Goal: Task Accomplishment & Management: Manage account settings

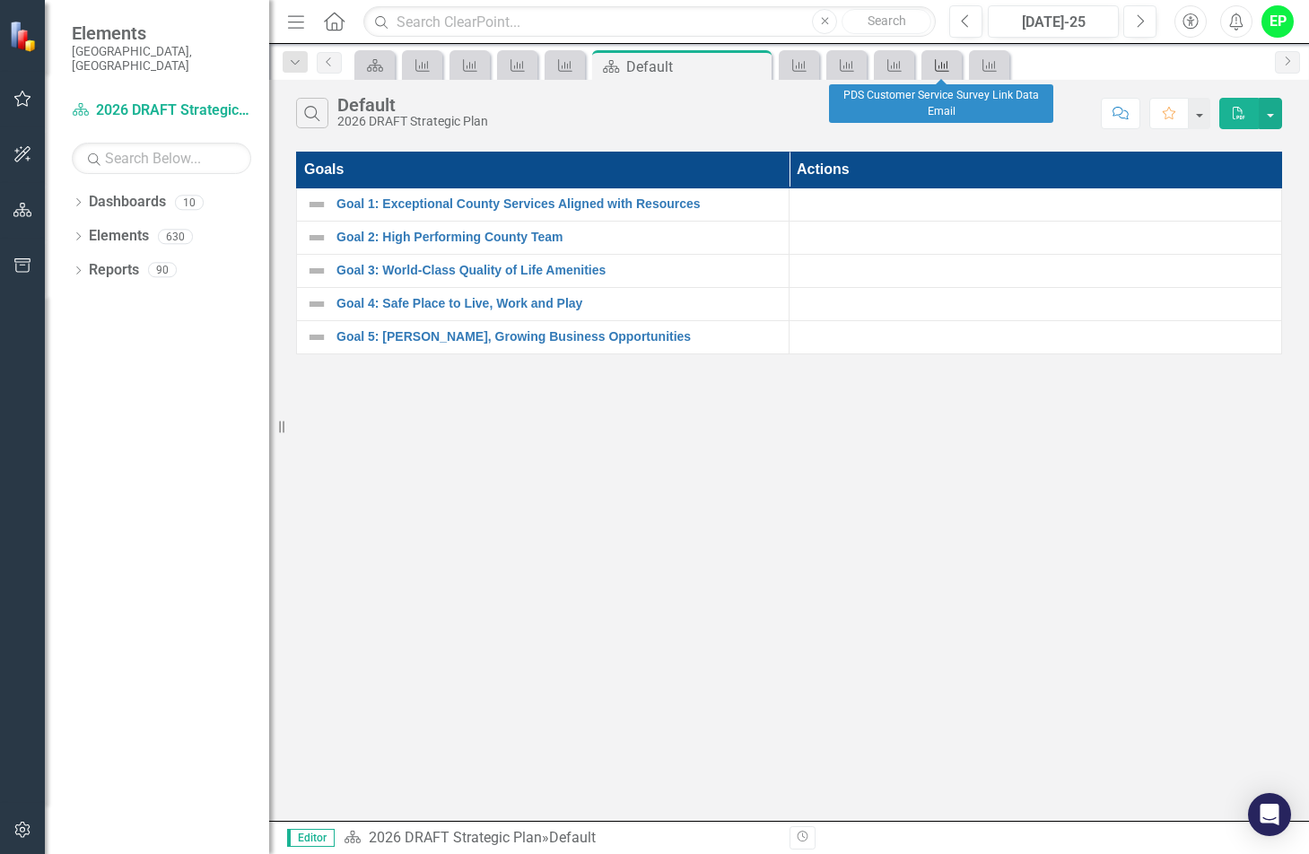
click at [948, 66] on icon at bounding box center [942, 65] width 14 height 13
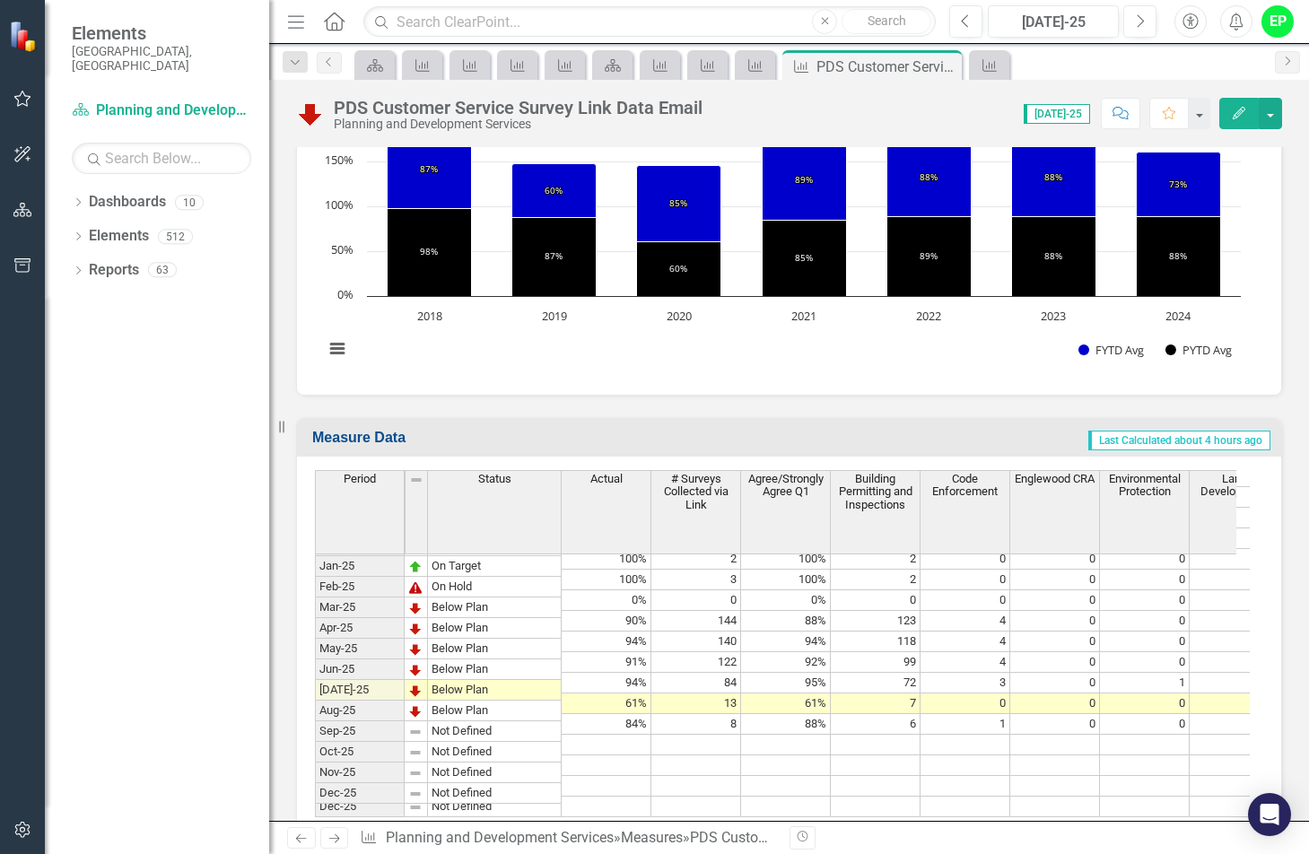
scroll to position [3055, 0]
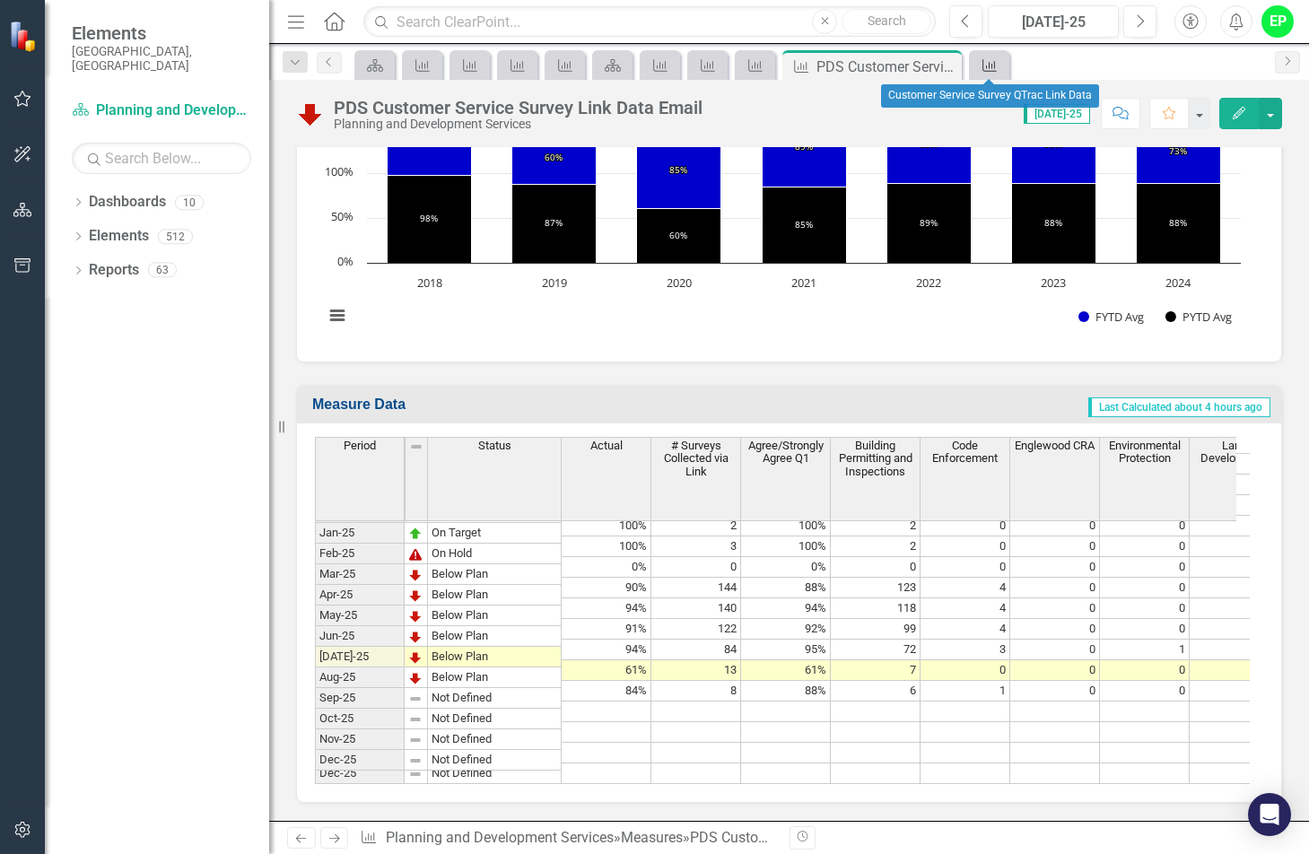
click at [998, 63] on icon "Measure" at bounding box center [990, 65] width 18 height 14
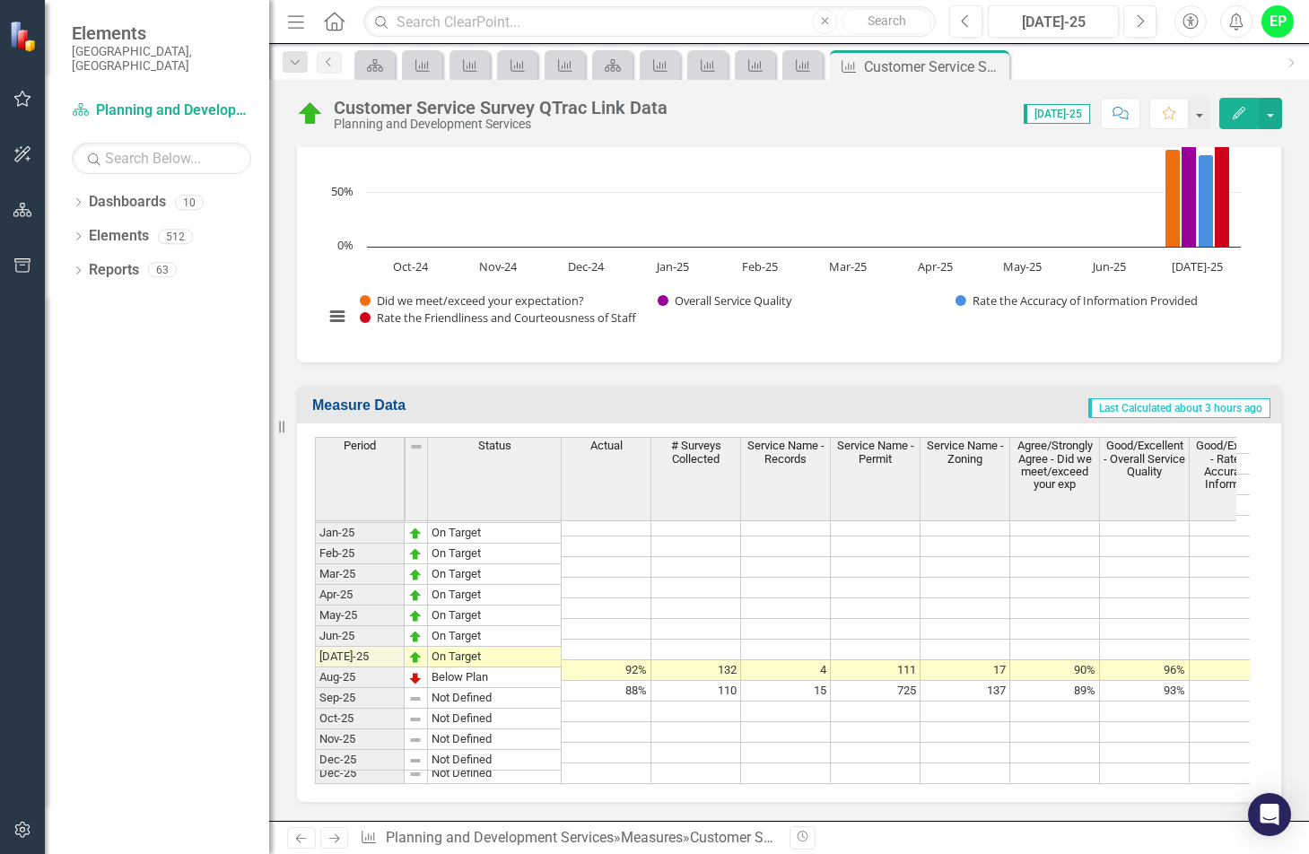
scroll to position [1924, 0]
click at [762, 64] on icon "Measure" at bounding box center [756, 65] width 18 height 14
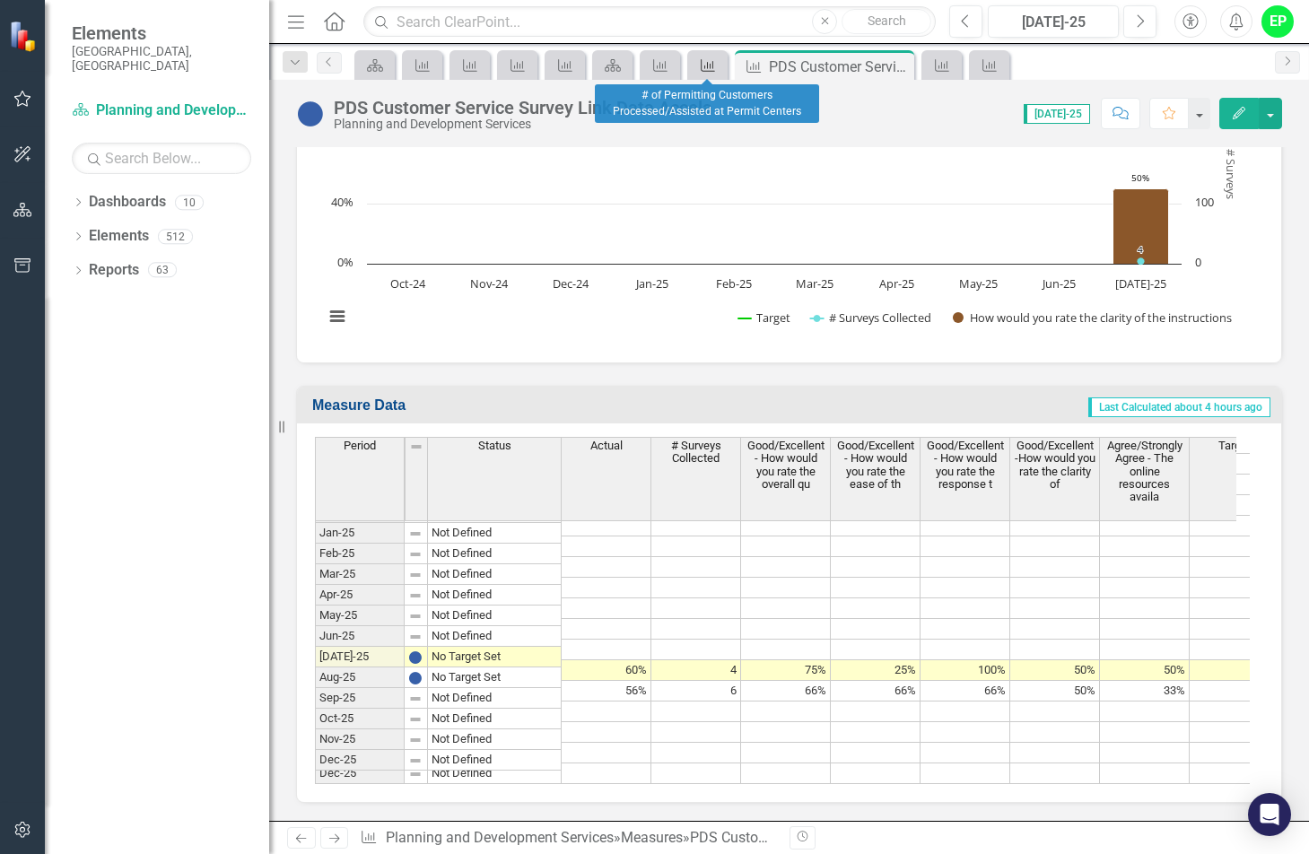
click at [713, 71] on icon at bounding box center [708, 65] width 14 height 13
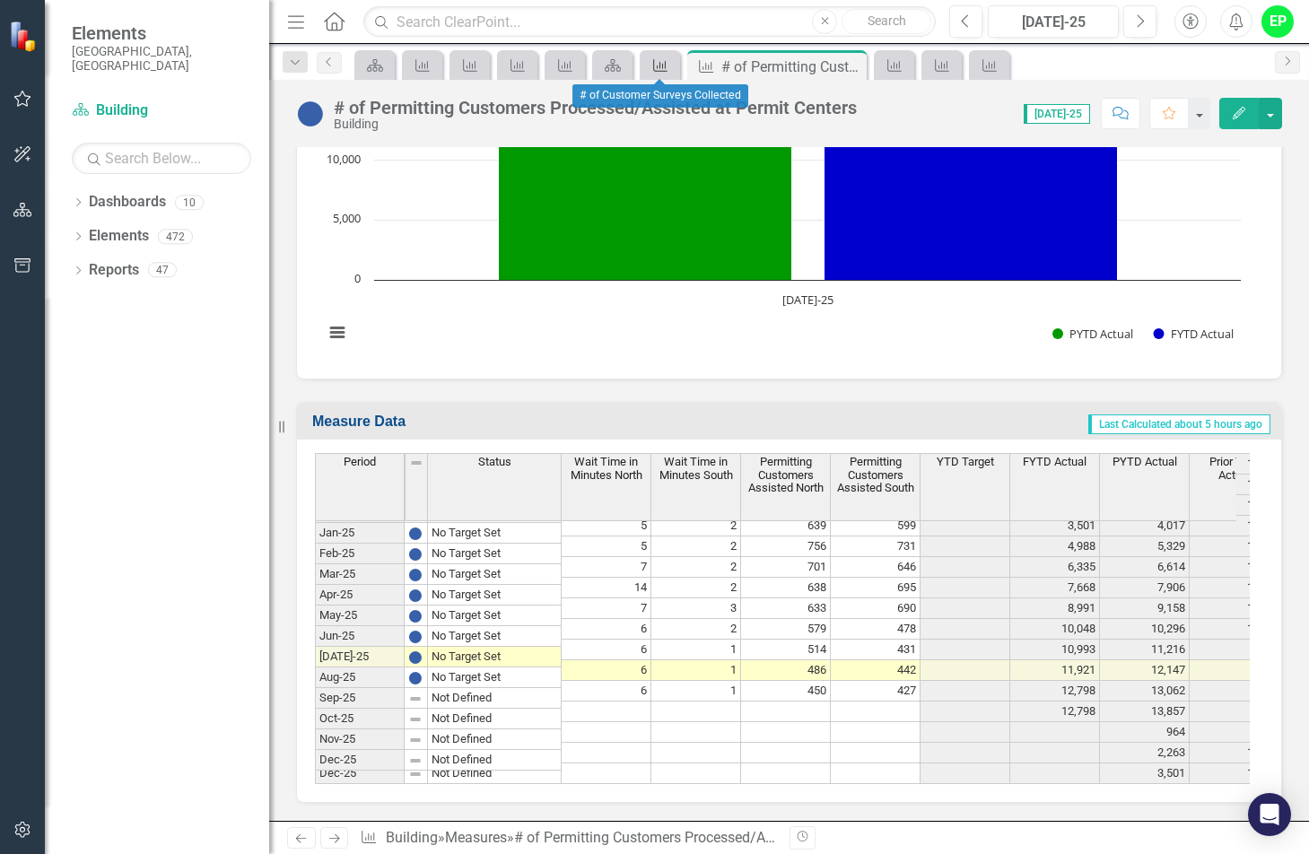
click at [665, 61] on icon "Measure" at bounding box center [660, 65] width 18 height 14
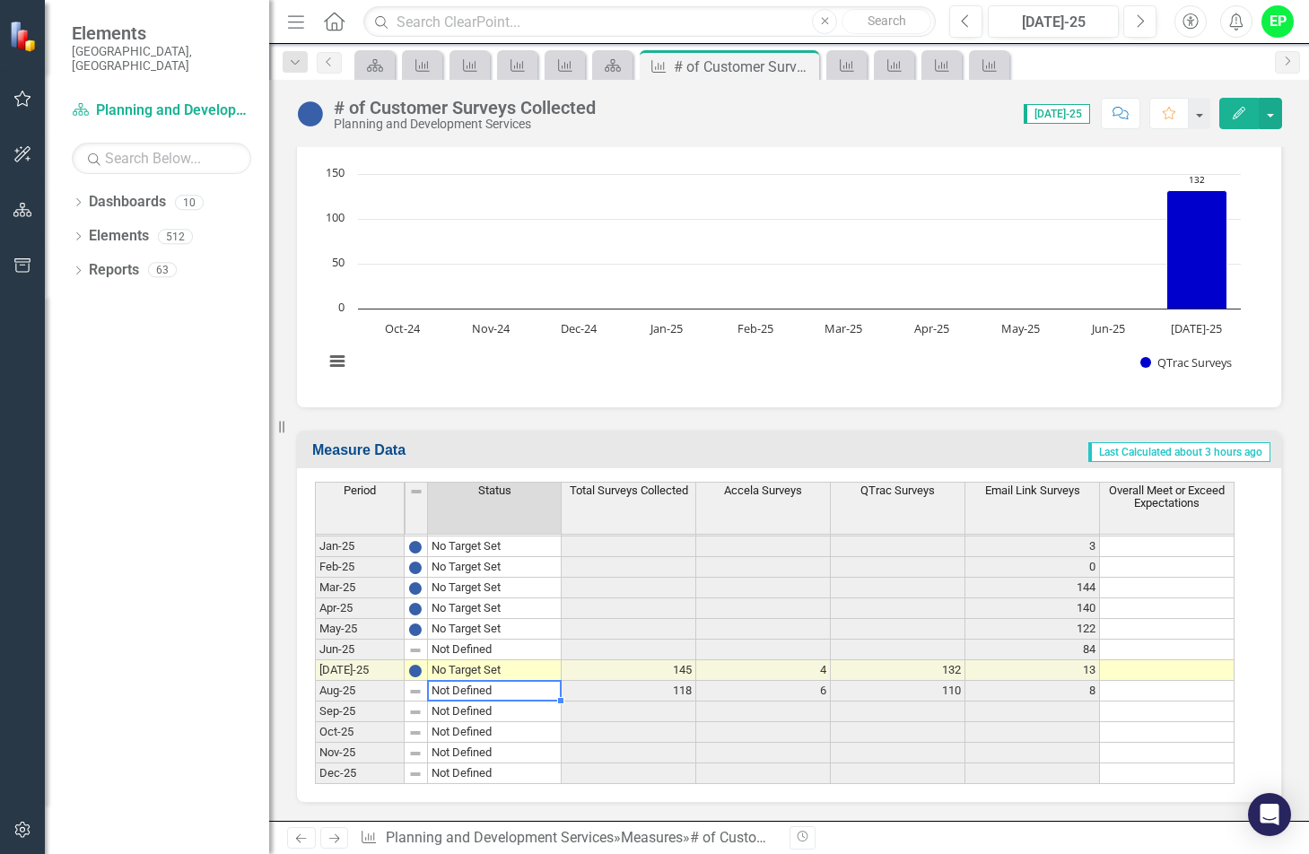
click at [491, 687] on td "Not Defined" at bounding box center [495, 691] width 134 height 21
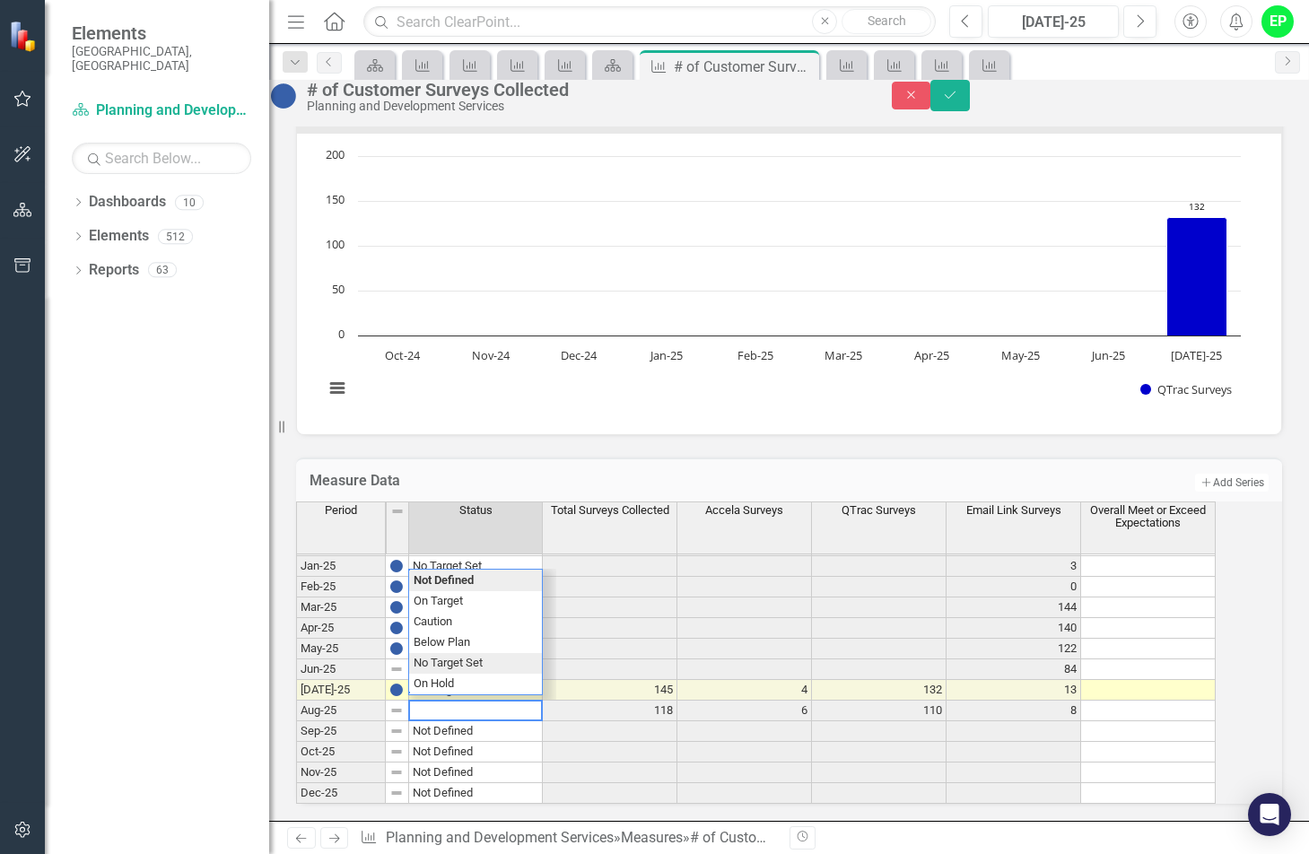
click at [480, 645] on div "Period Status Total Surveys Collected Accela Surveys QTrac Surveys Email Link S…" at bounding box center [764, 653] width 937 height 302
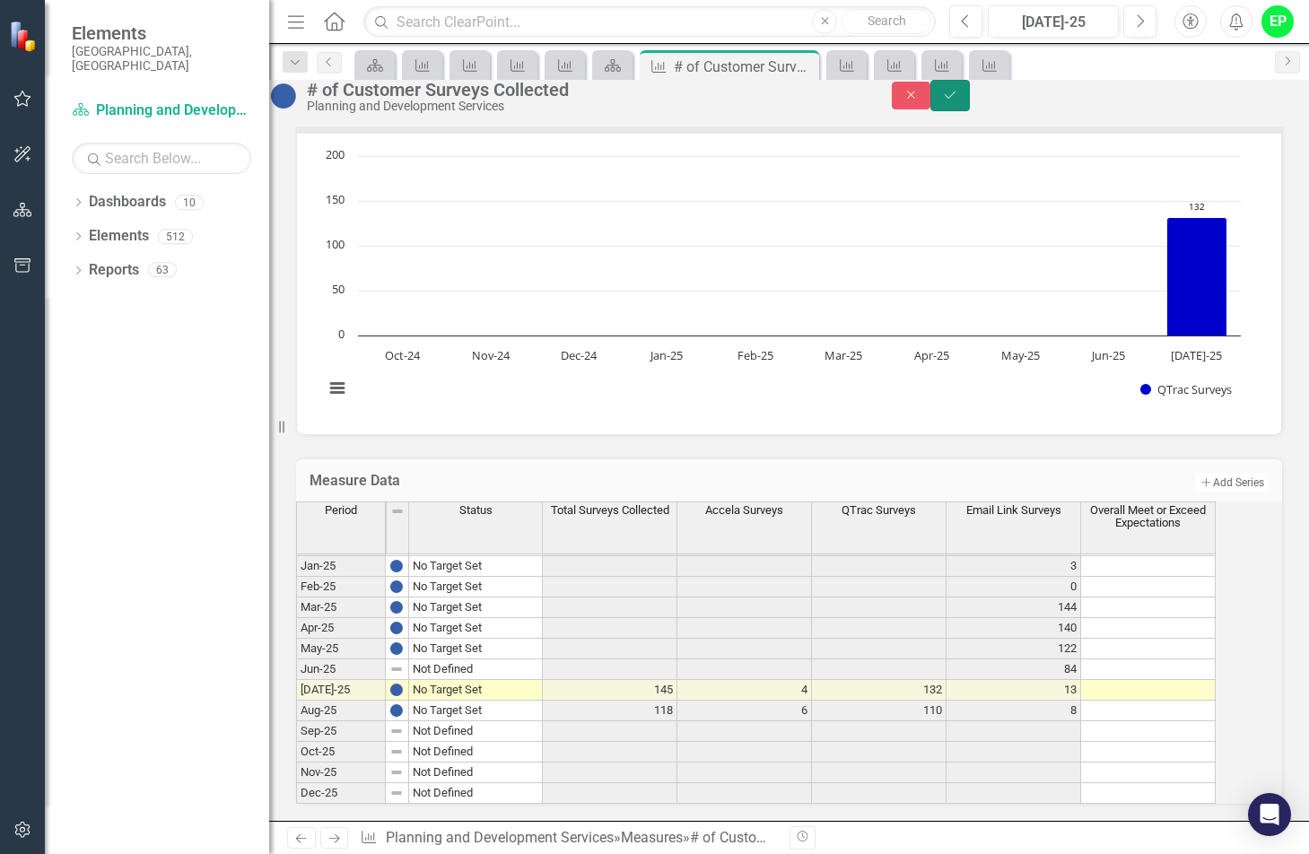
click at [958, 101] on icon "Save" at bounding box center [950, 95] width 16 height 13
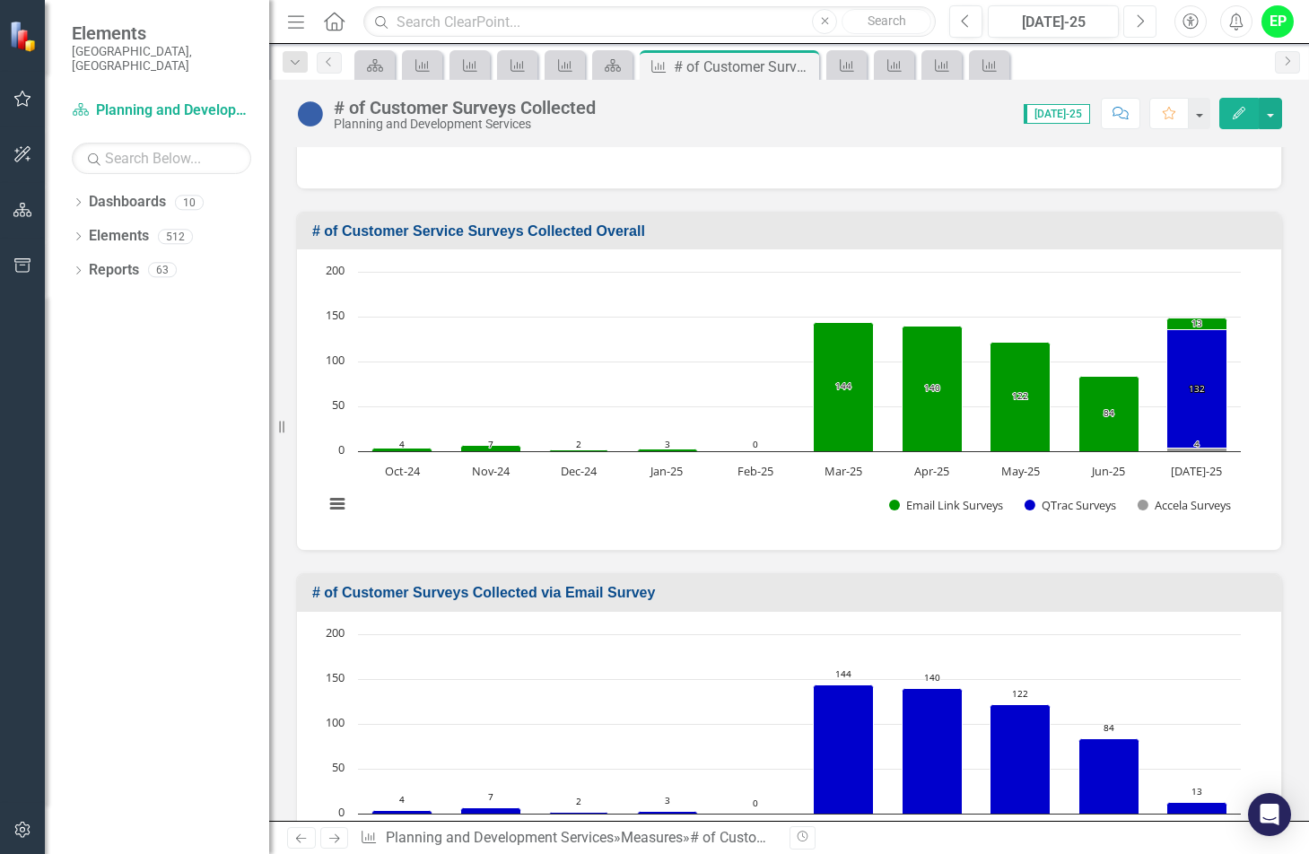
click at [1140, 12] on button "Next" at bounding box center [1140, 21] width 33 height 32
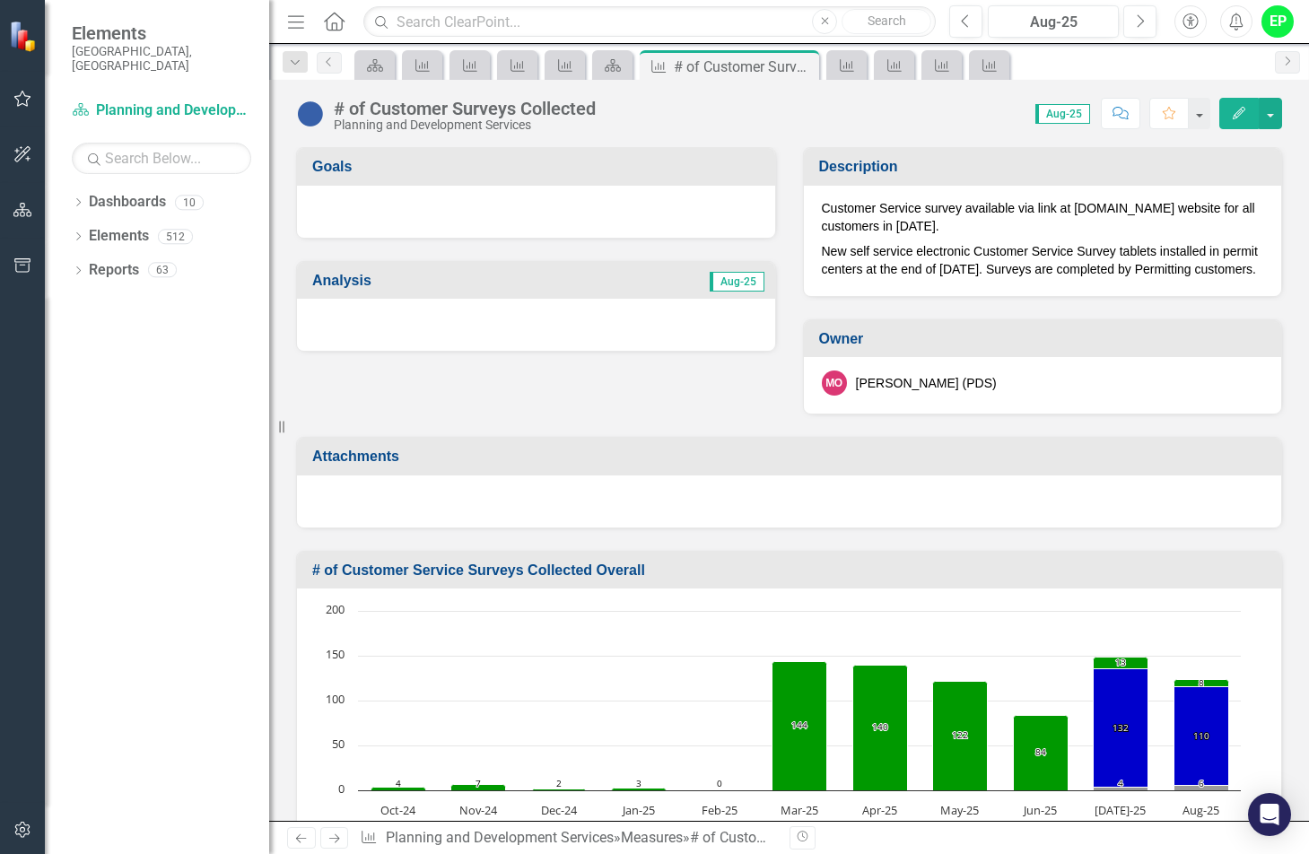
scroll to position [694, 0]
